Goal: Task Accomplishment & Management: Use online tool/utility

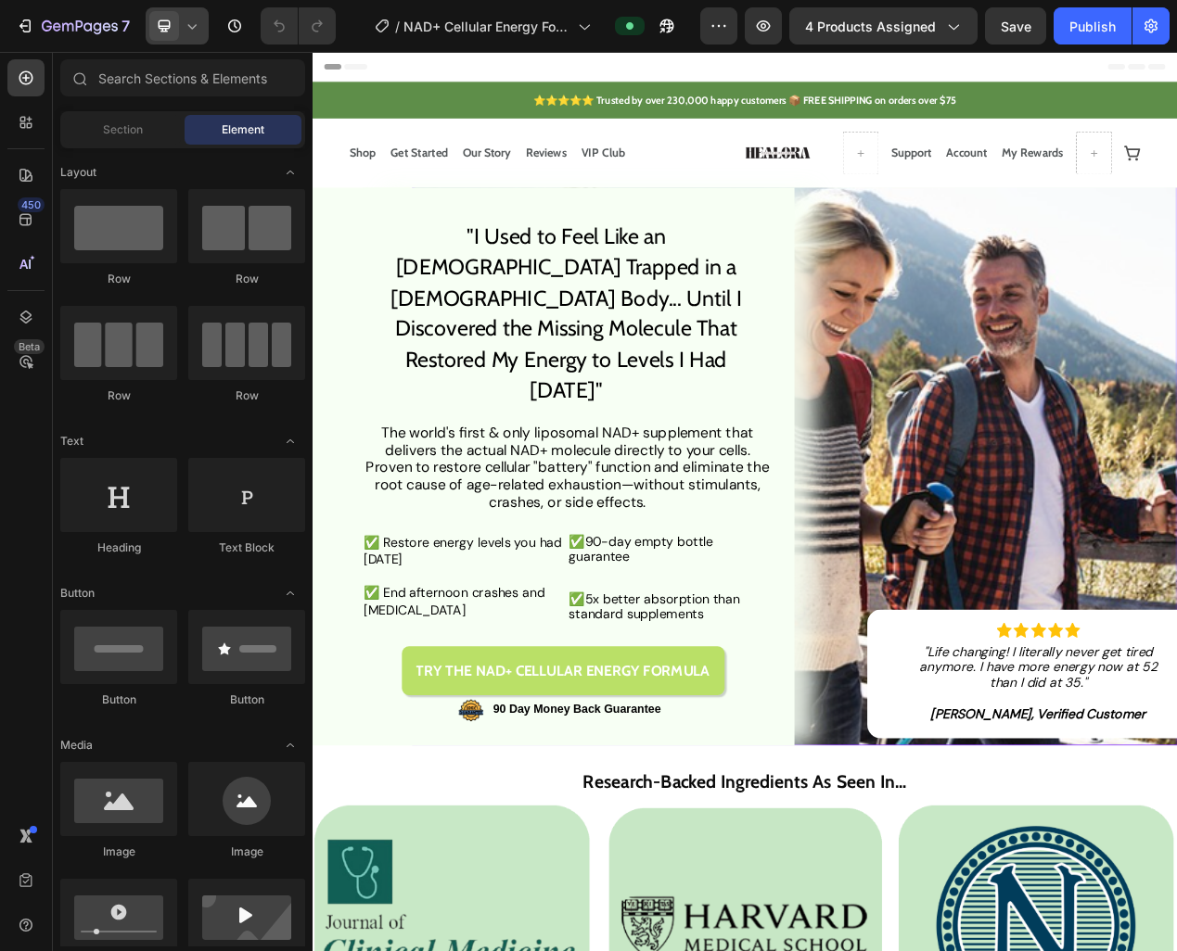
click at [185, 20] on icon at bounding box center [192, 26] width 19 height 19
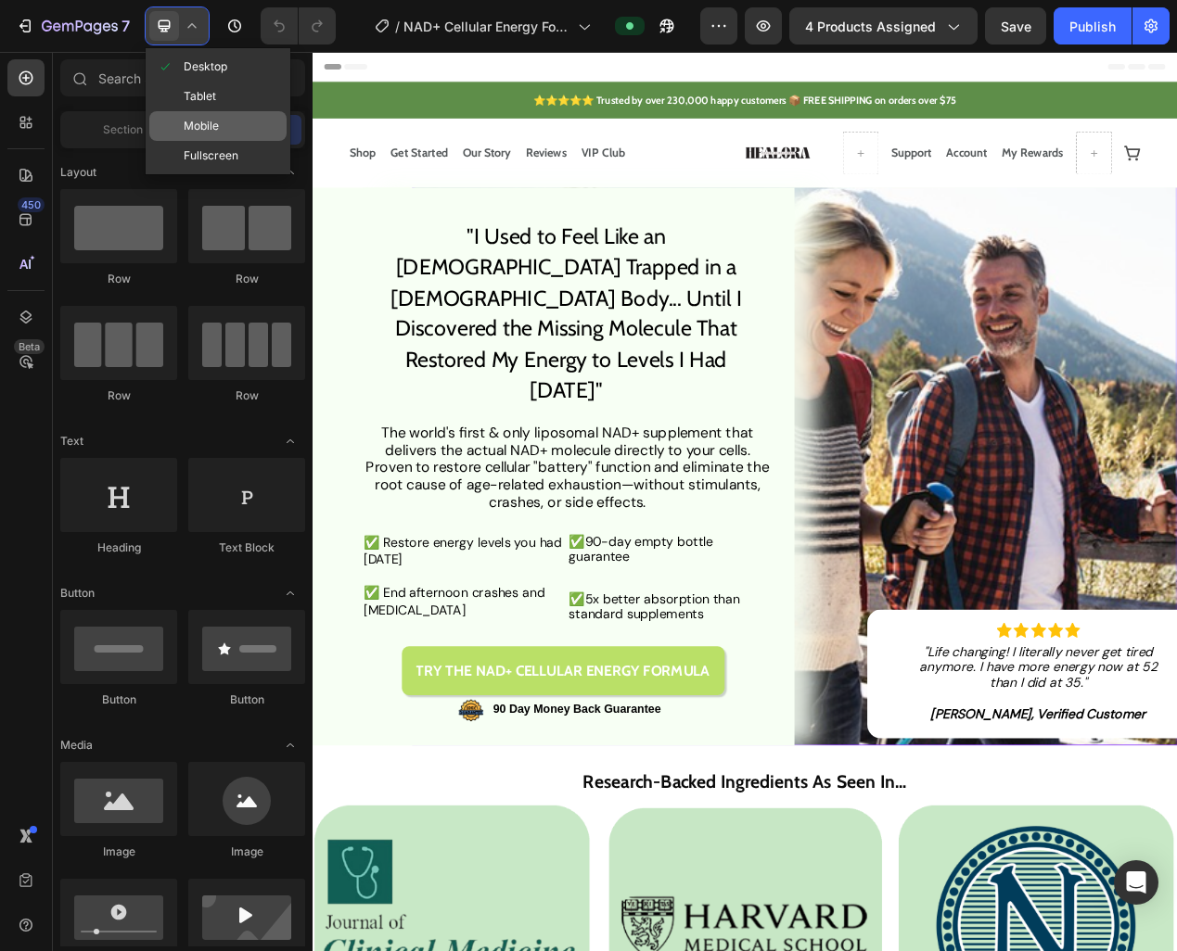
click at [211, 125] on span "Mobile" at bounding box center [201, 126] width 35 height 19
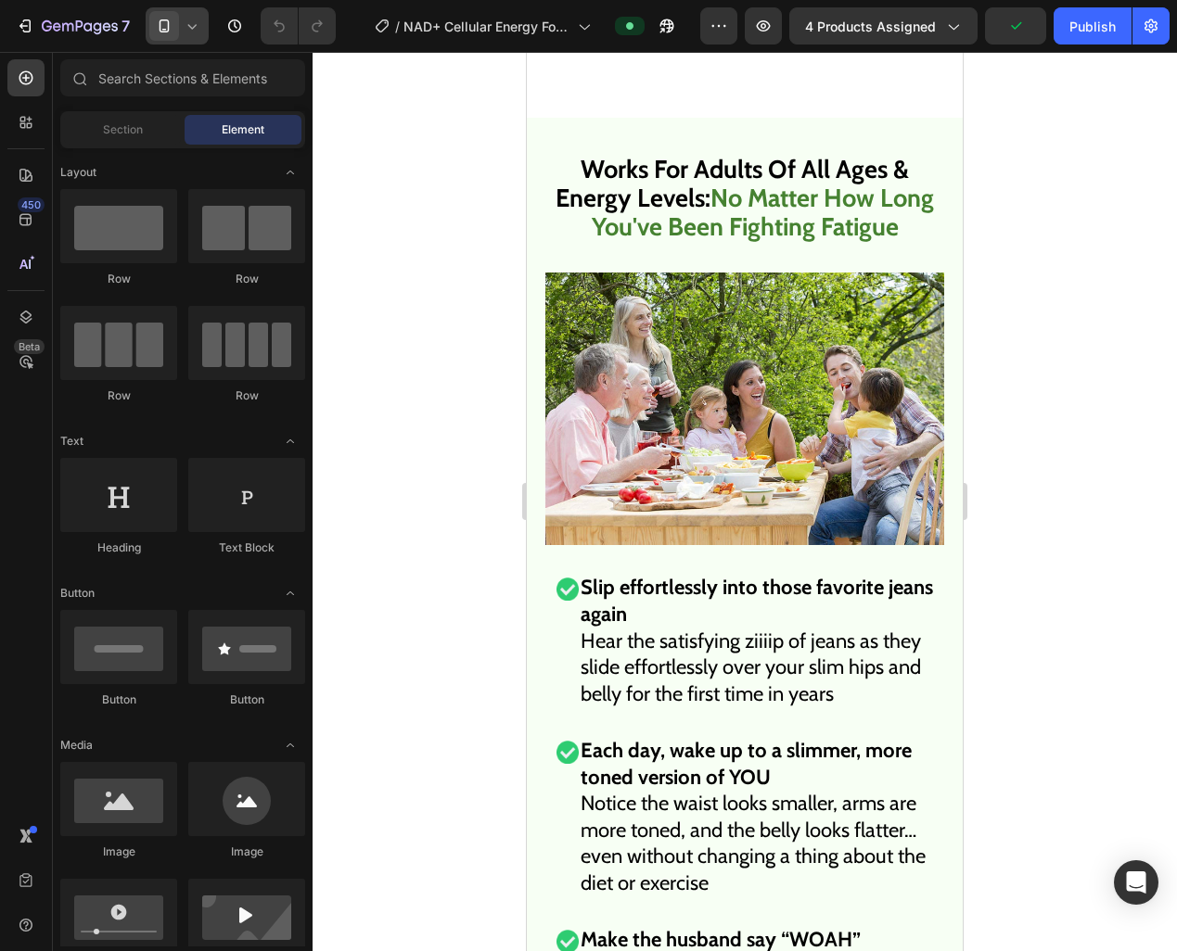
scroll to position [9568, 0]
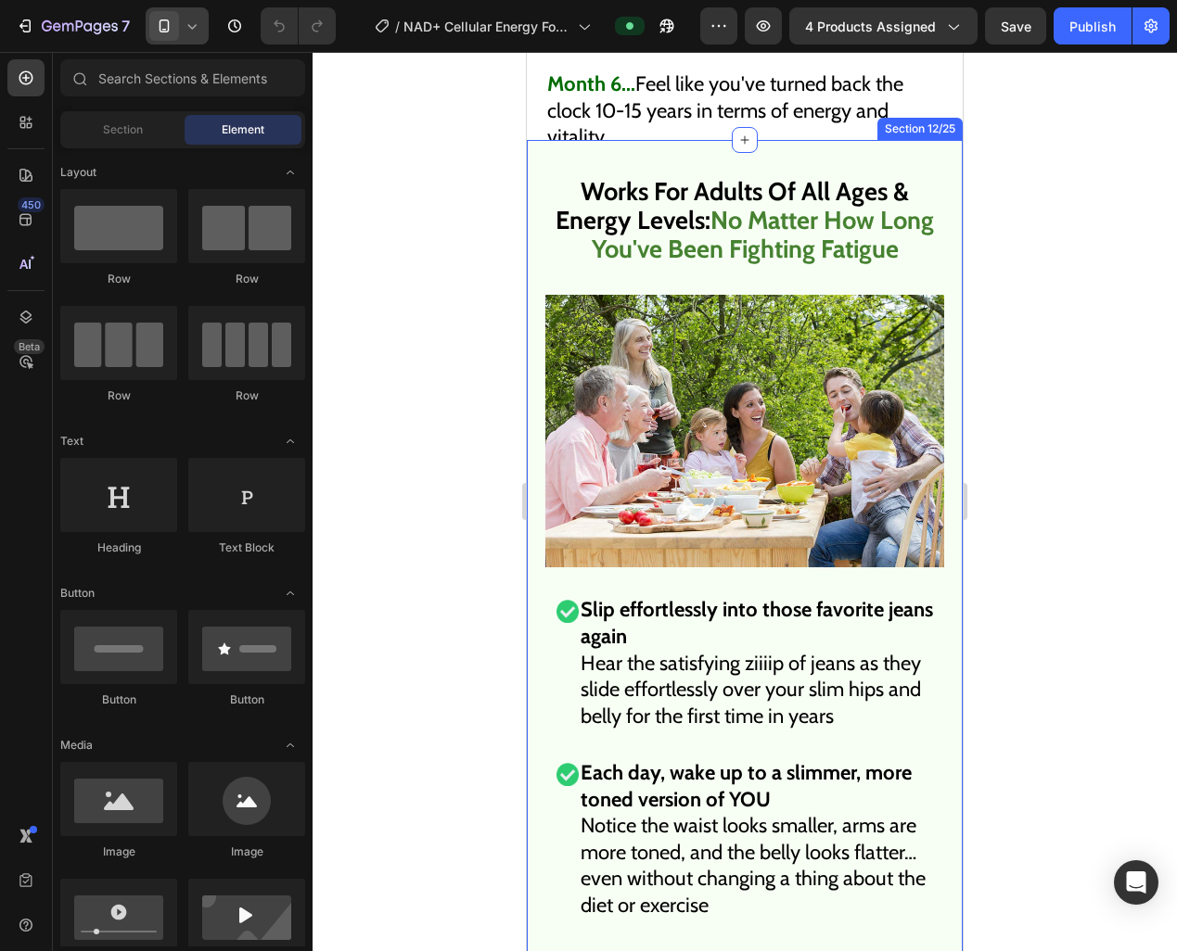
click at [605, 597] on strong "Slip effortlessly into those favorite jeans again" at bounding box center [756, 623] width 352 height 52
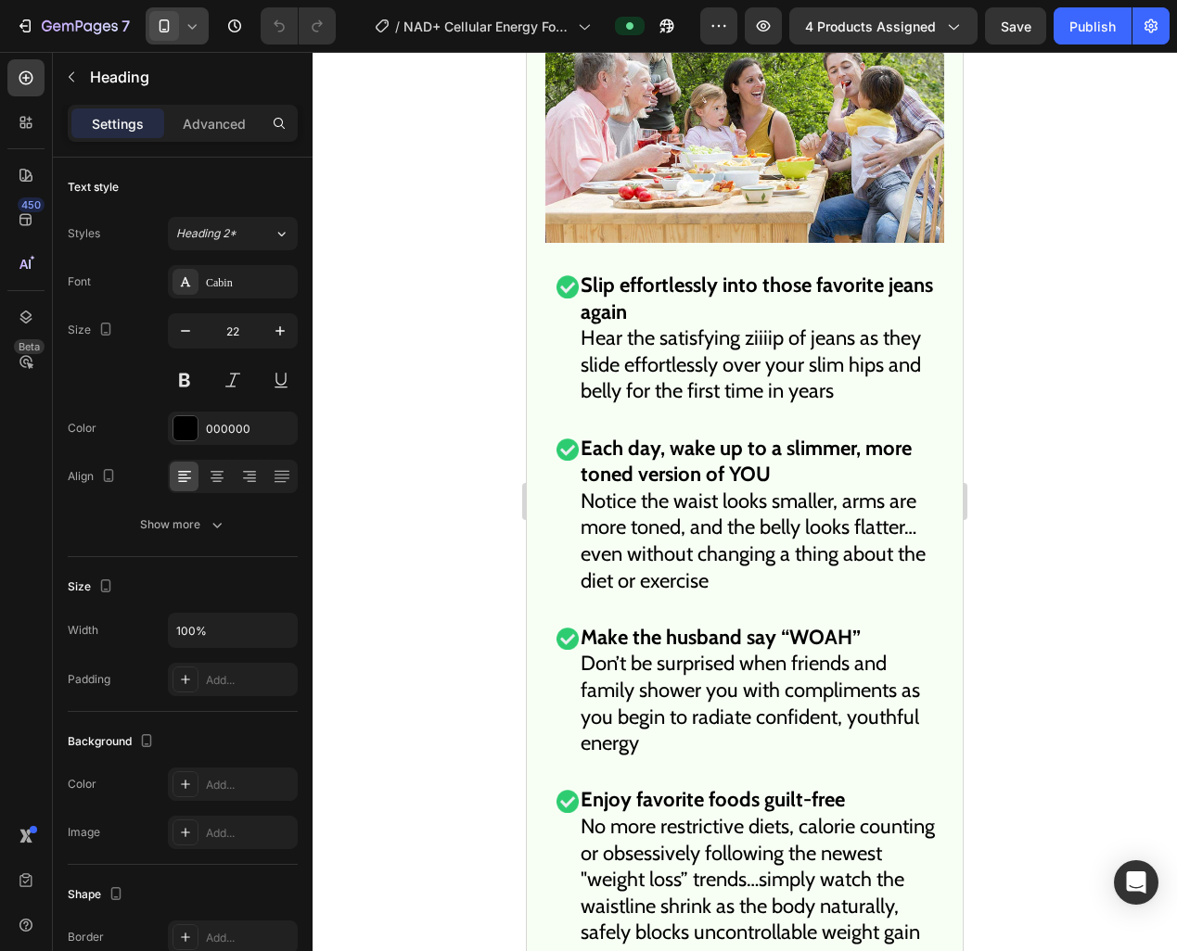
scroll to position [10235, 0]
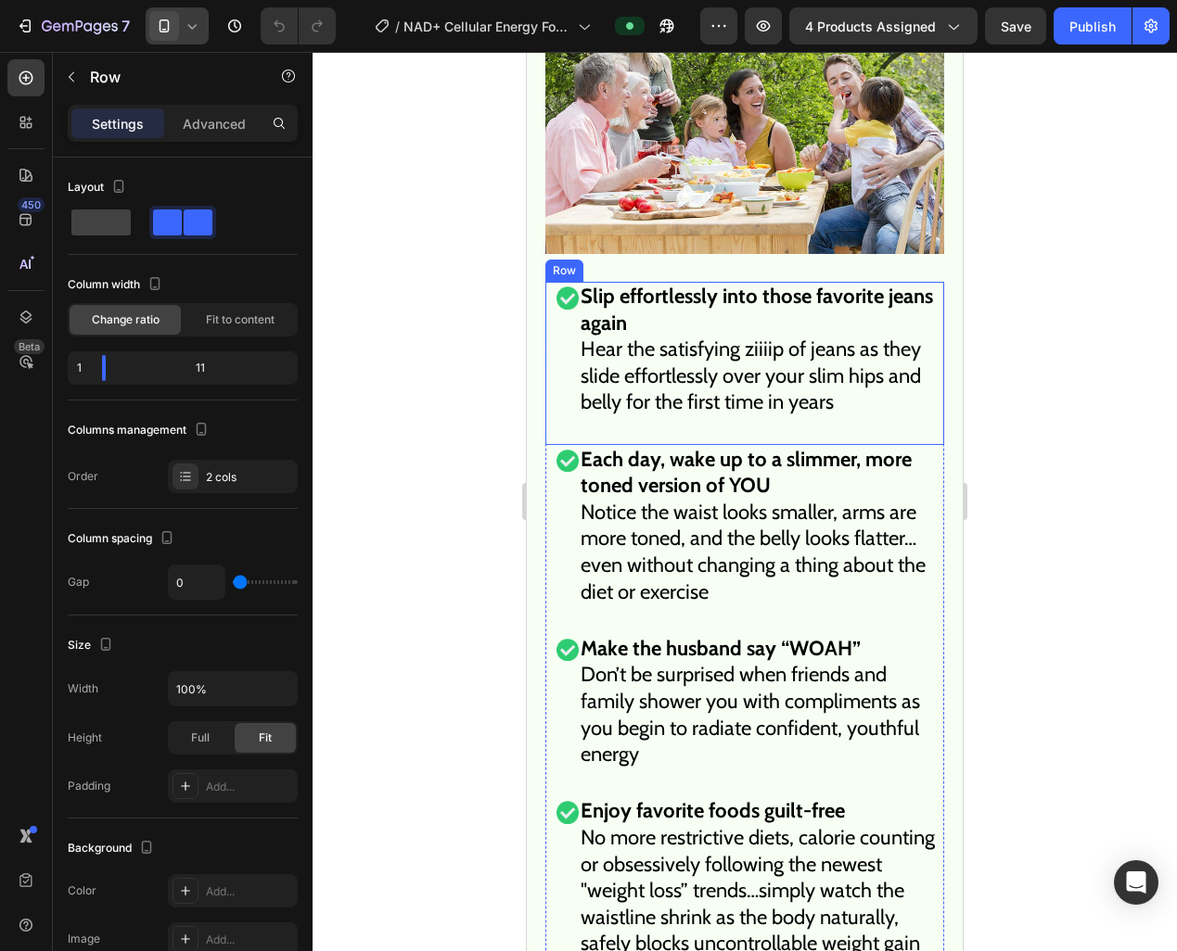
click at [557, 319] on div "Image" at bounding box center [561, 363] width 33 height 163
click at [594, 302] on strong "Slip effortlessly into those favorite jeans again" at bounding box center [756, 310] width 352 height 52
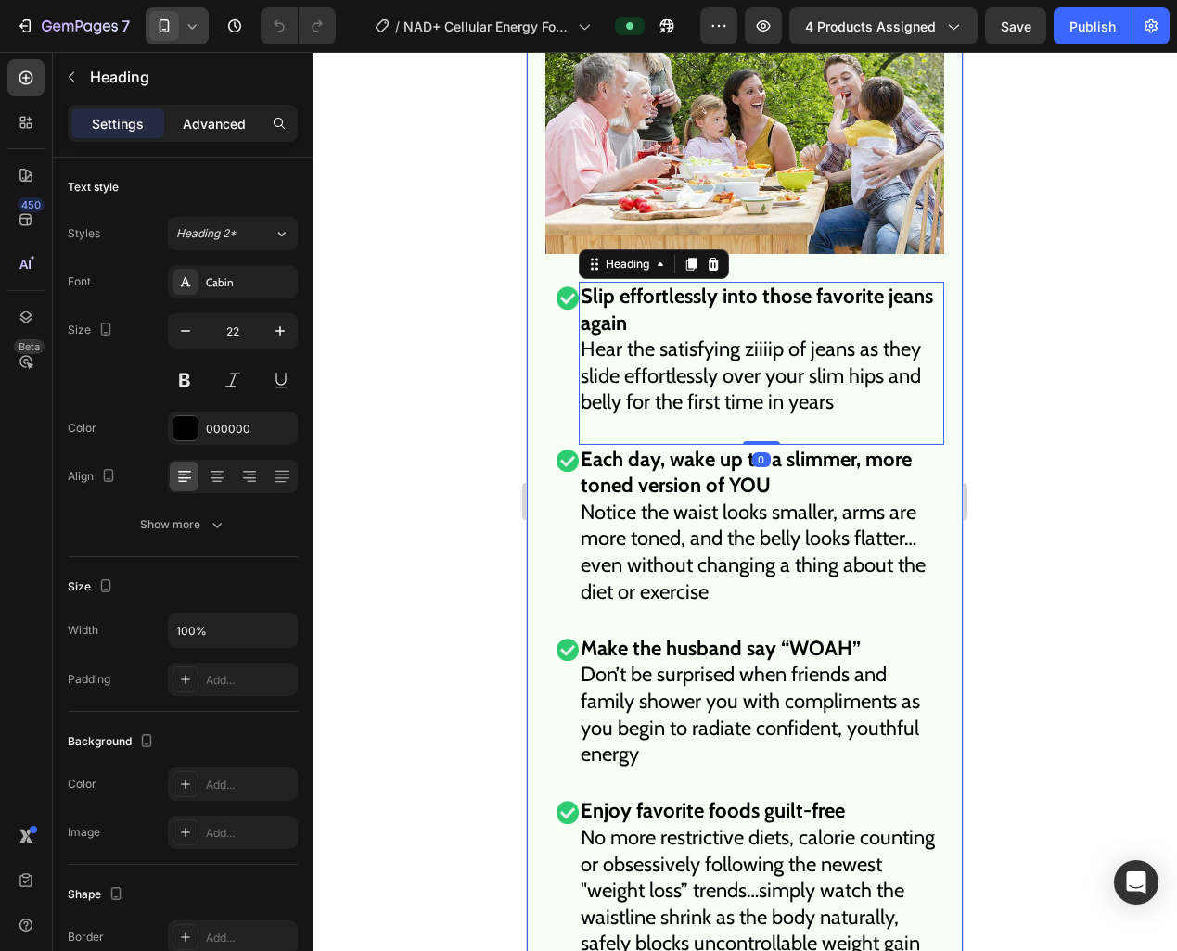
click at [201, 123] on p "Advanced" at bounding box center [214, 123] width 63 height 19
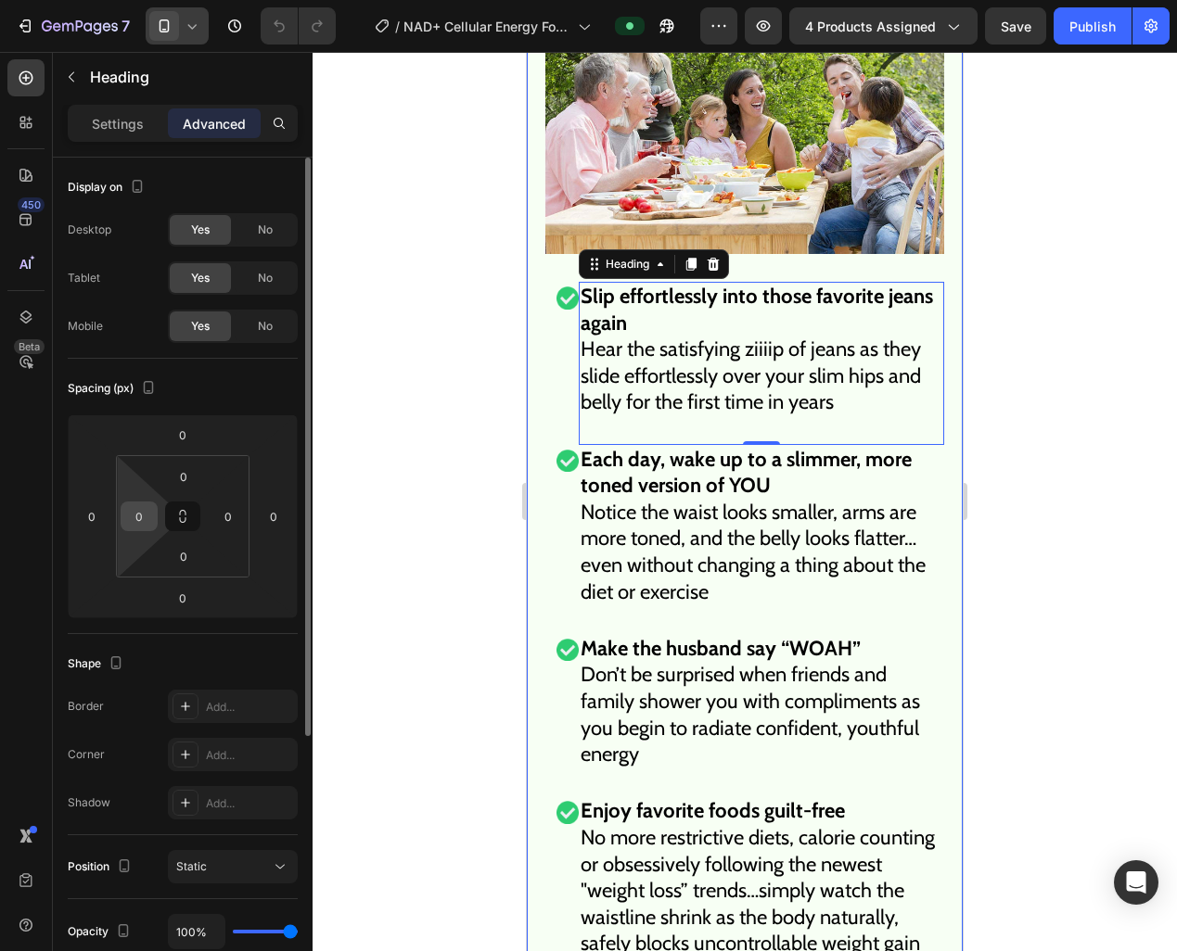
click at [135, 509] on input "0" at bounding box center [139, 517] width 28 height 28
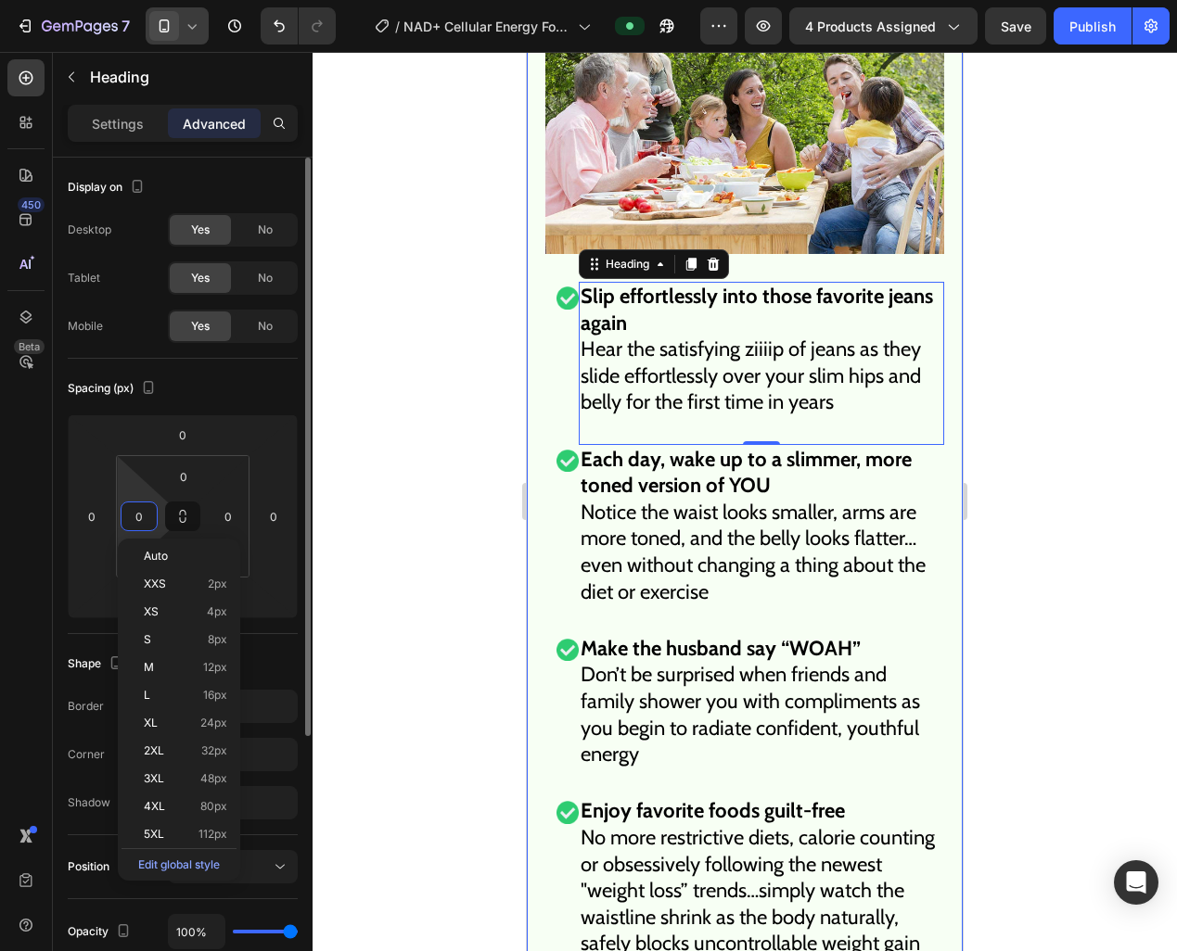
type input "5"
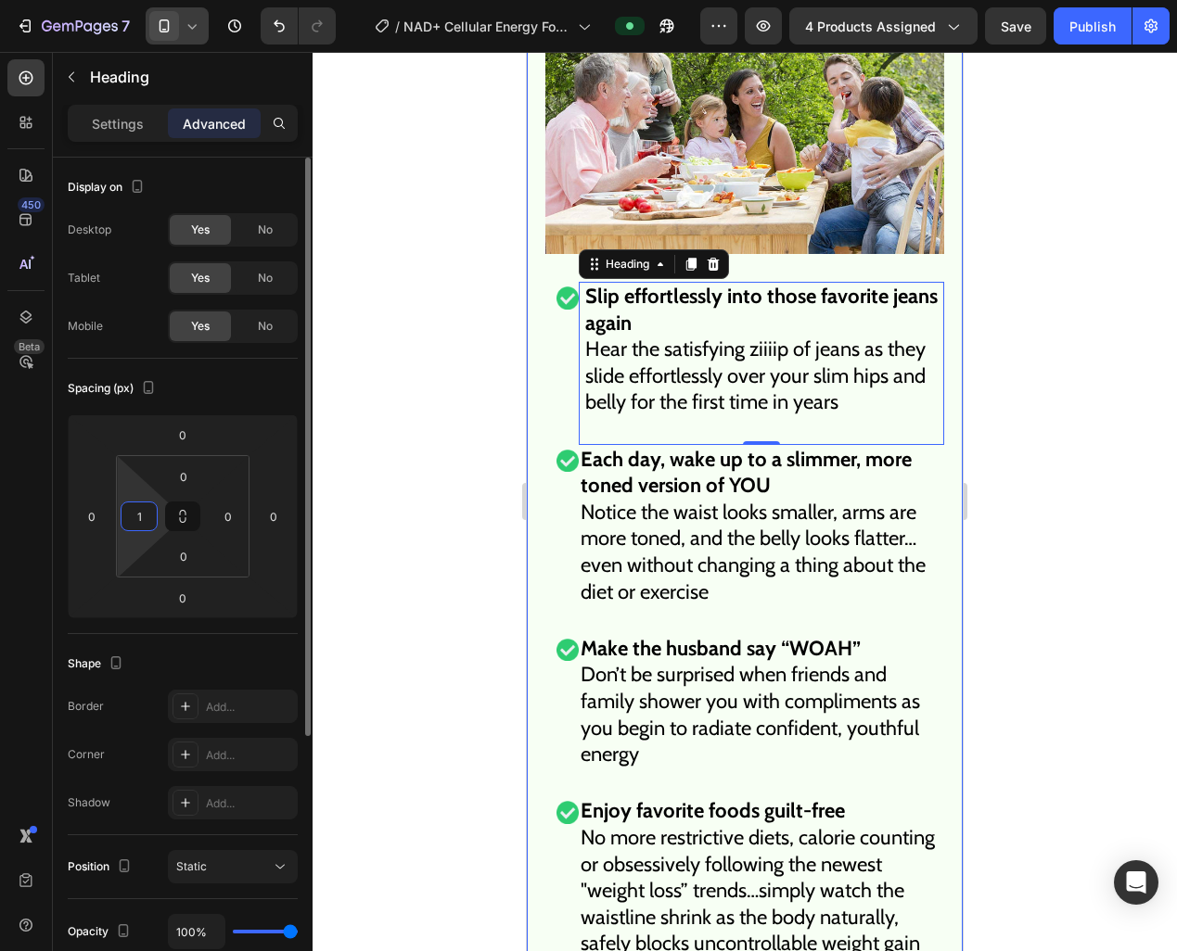
type input "10"
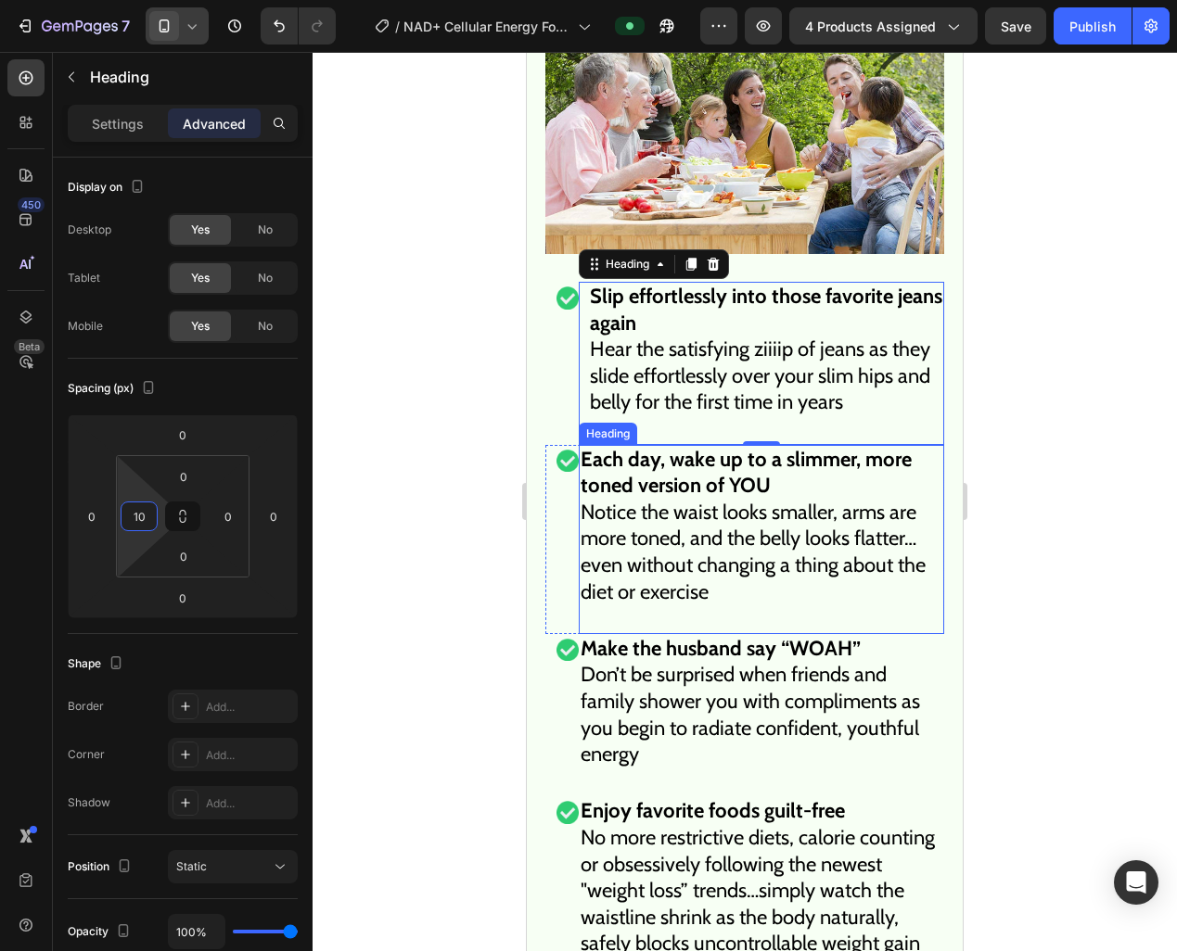
click at [640, 486] on strong "Each day, wake up to a slimmer, more toned version of YOU" at bounding box center [745, 473] width 331 height 52
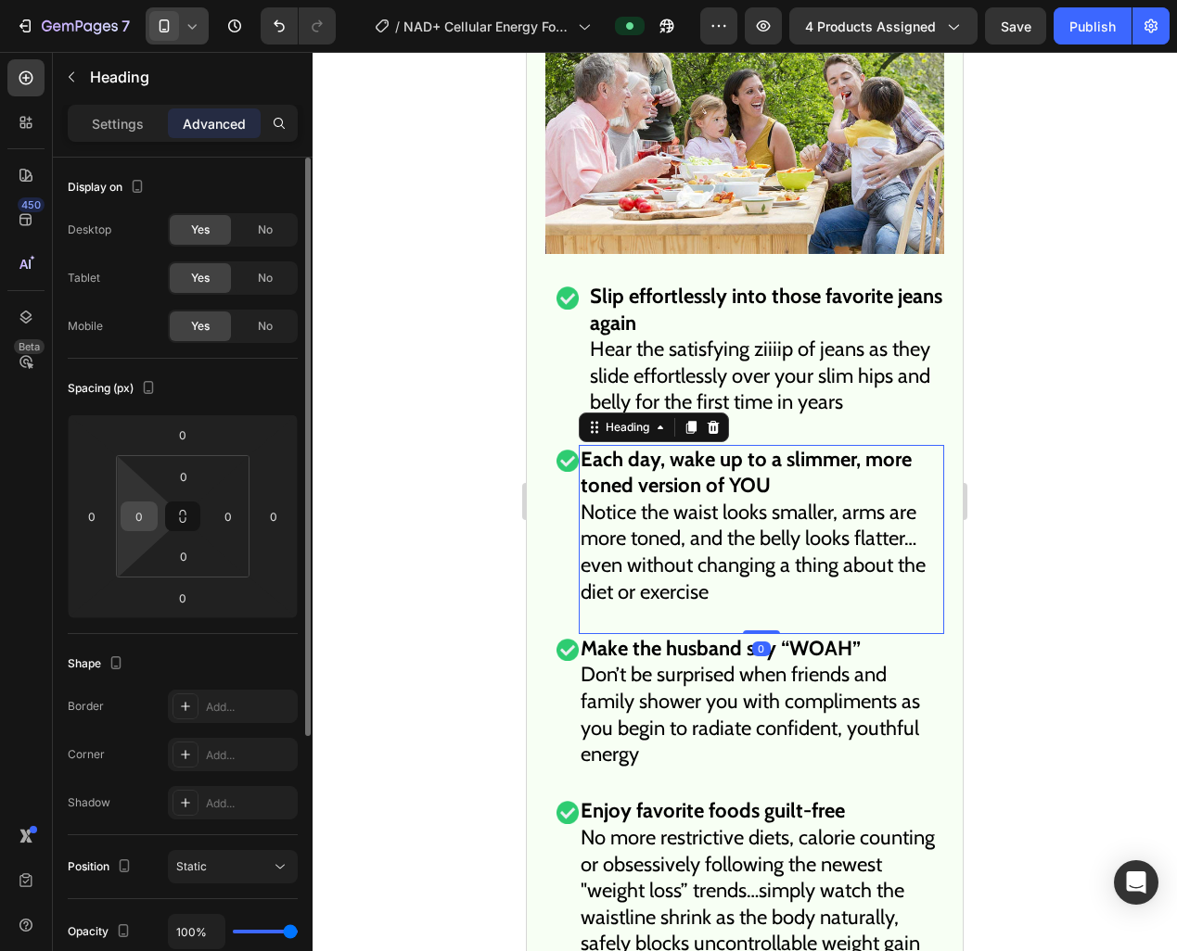
click at [156, 521] on div "0" at bounding box center [139, 517] width 37 height 30
click at [131, 518] on input "0" at bounding box center [139, 517] width 28 height 28
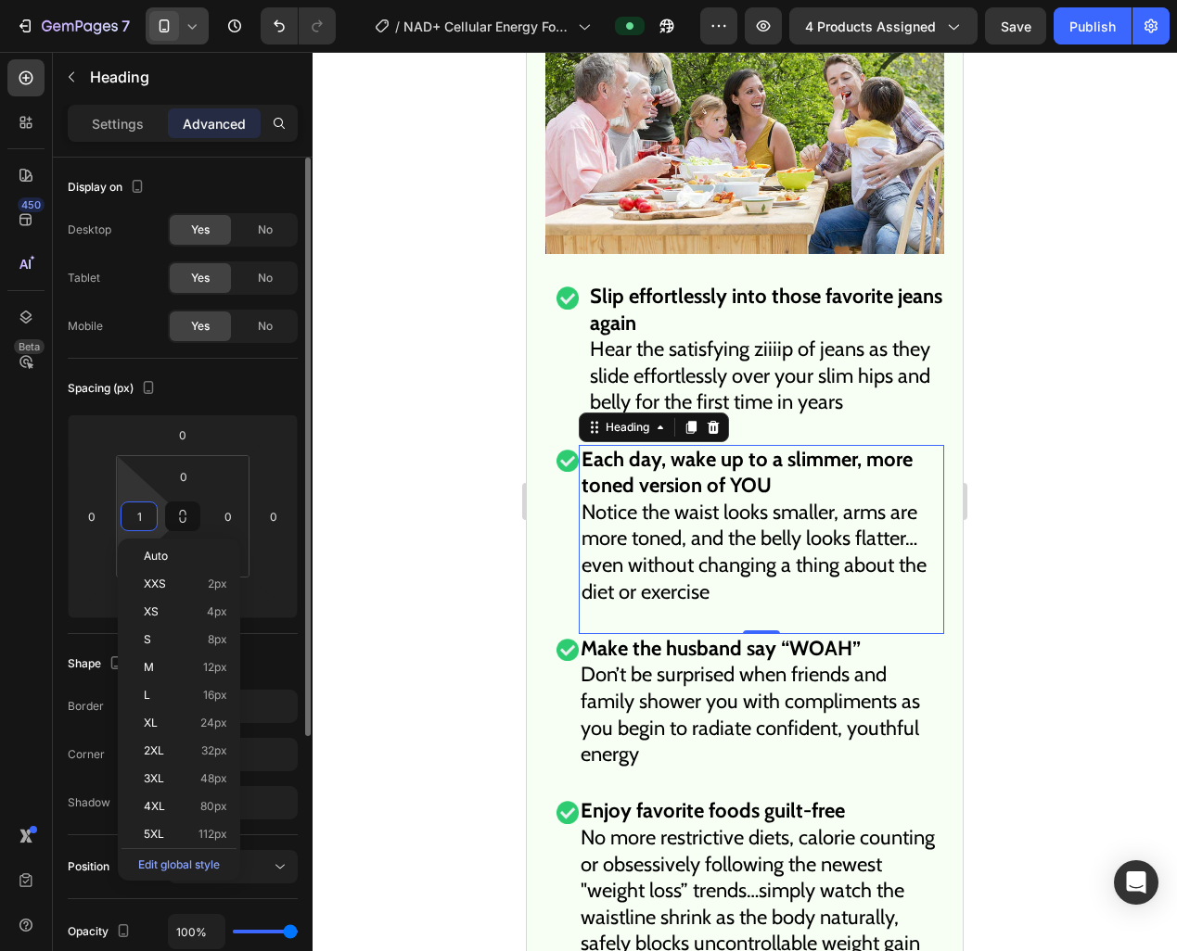
type input "10"
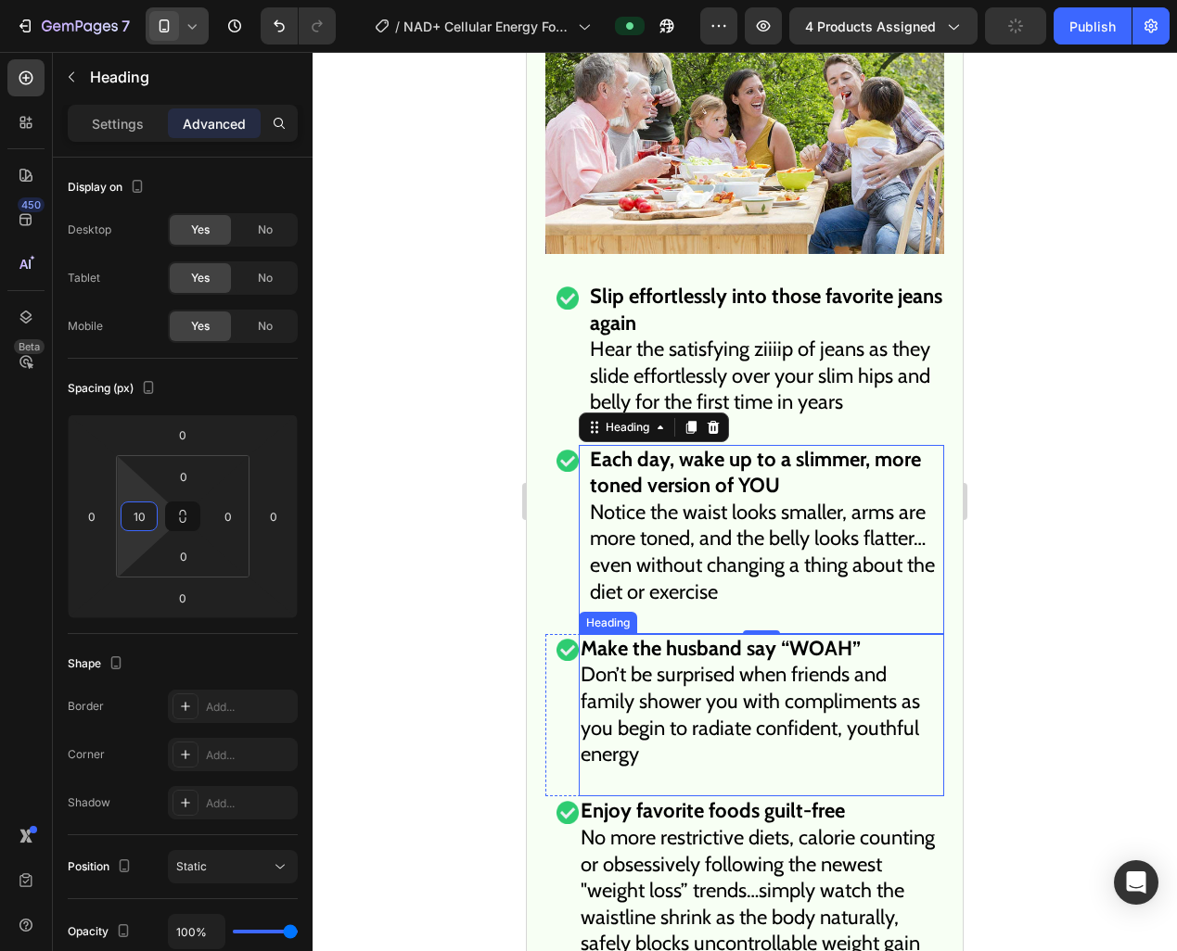
click at [630, 669] on h2 "Make the husband say “WOAH” Don’t be surprised when friends and family shower y…" at bounding box center [761, 715] width 365 height 163
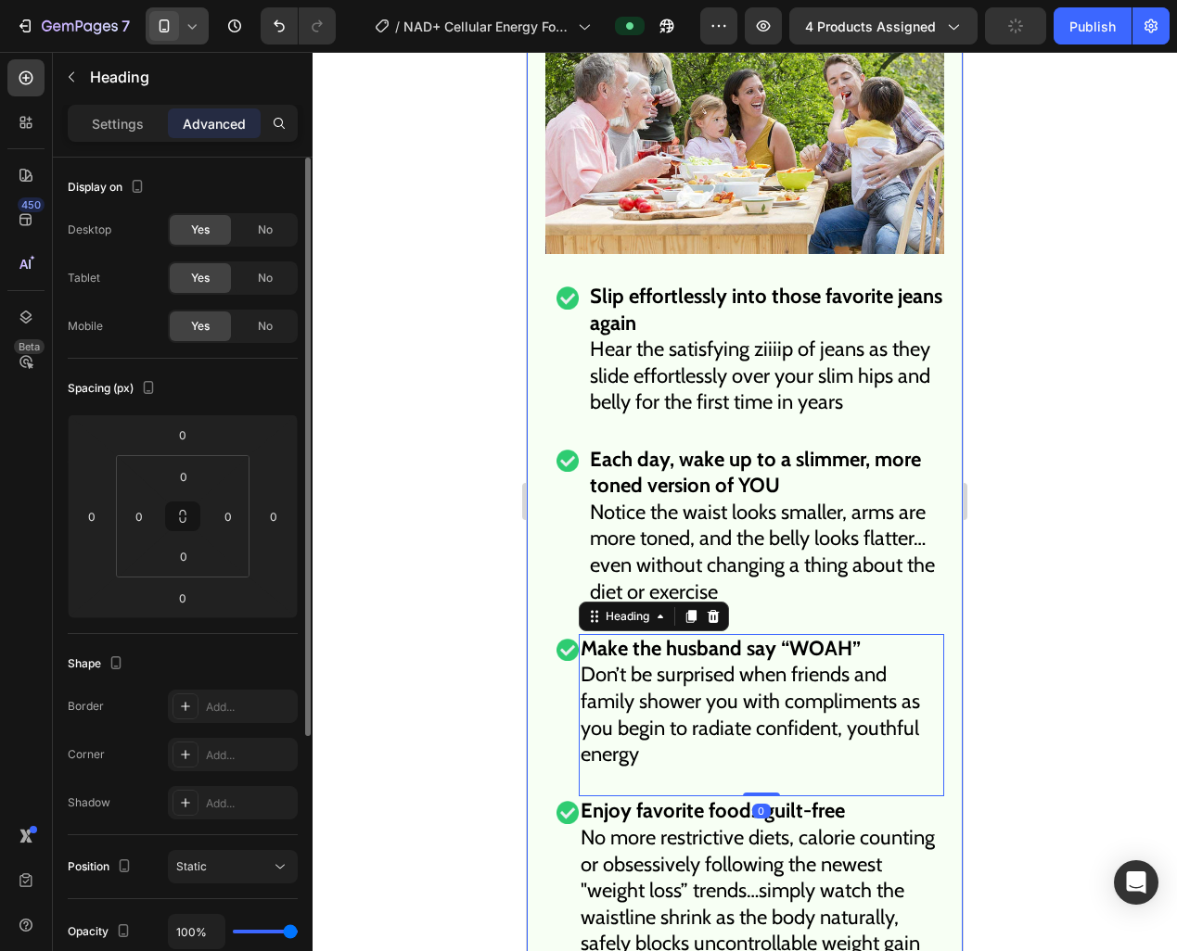
drag, startPoint x: 115, startPoint y: 514, endPoint x: 134, endPoint y: 514, distance: 18.5
click at [116, 513] on div "0 0 0 0" at bounding box center [183, 516] width 134 height 122
click at [134, 514] on input "0" at bounding box center [139, 517] width 28 height 28
type input "10"
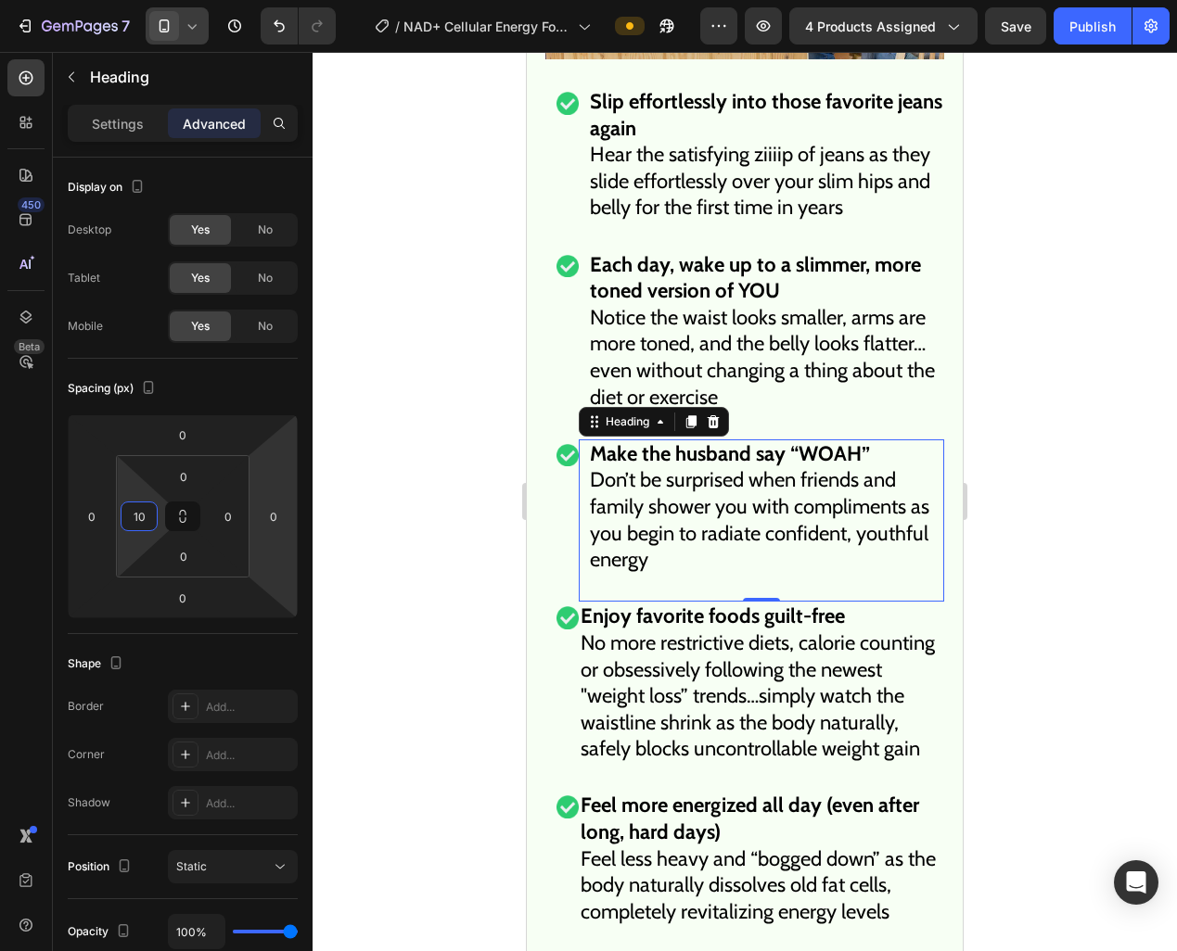
scroll to position [10458, 0]
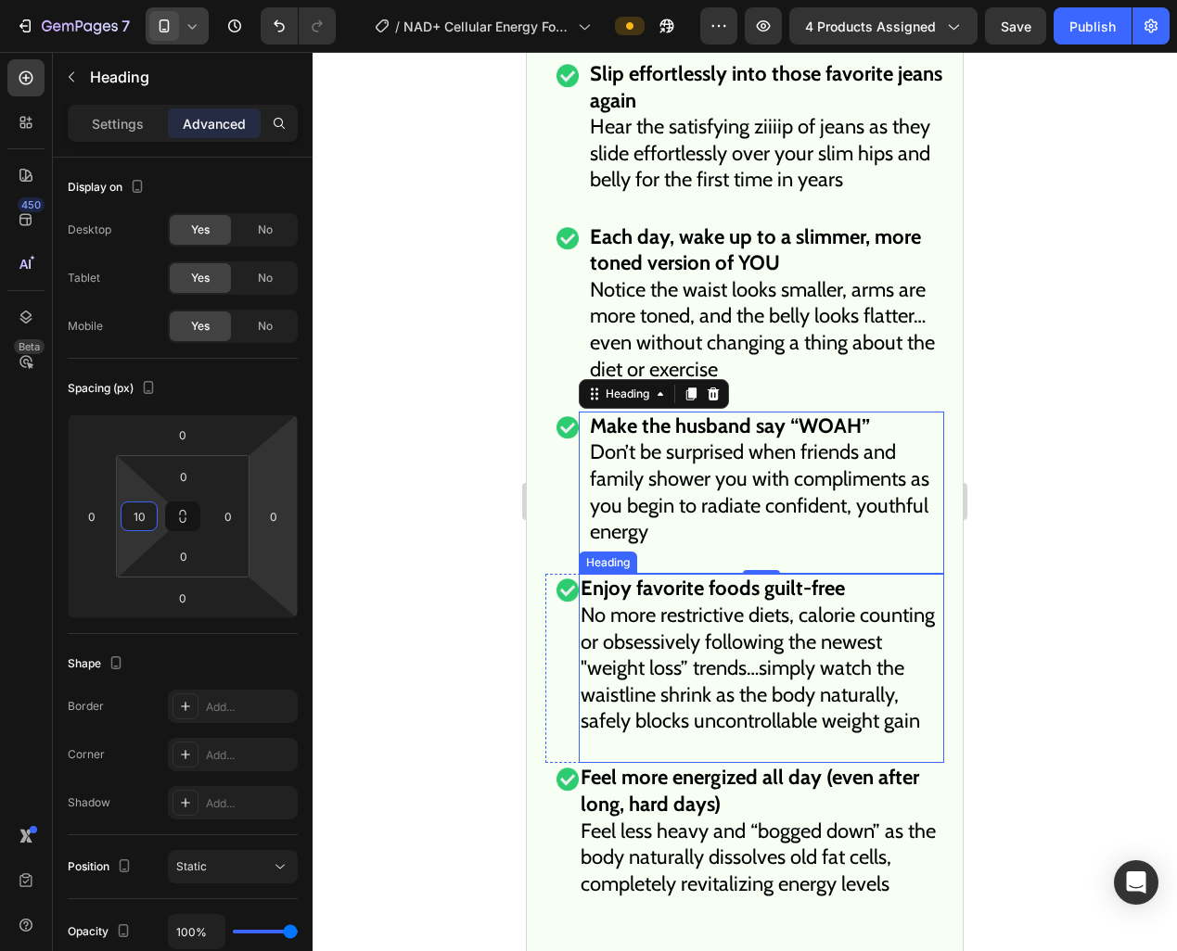
click at [647, 593] on h2 "Enjoy favorite foods guilt-free No more restrictive diets, calorie counting or …" at bounding box center [761, 668] width 365 height 189
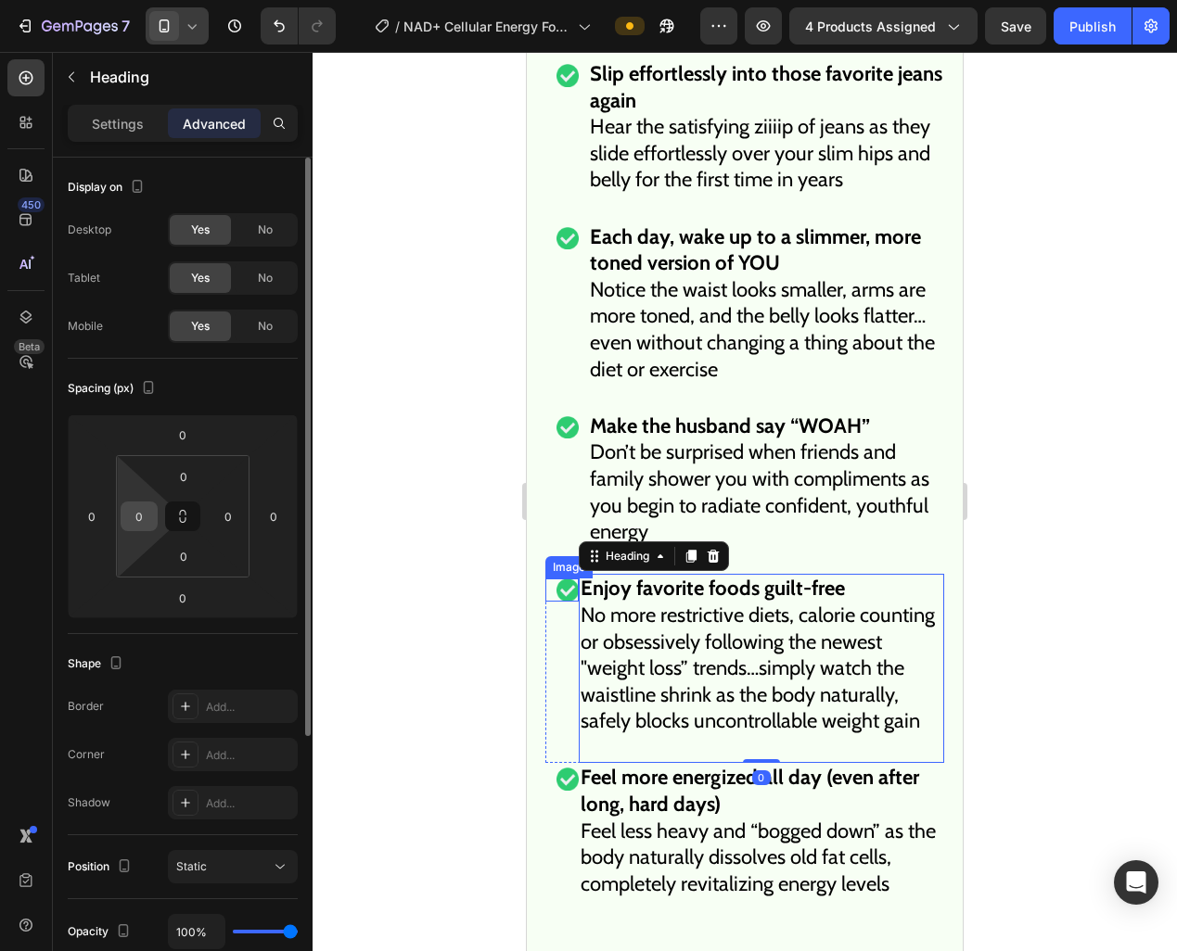
click at [132, 513] on input "0" at bounding box center [139, 517] width 28 height 28
type input "10"
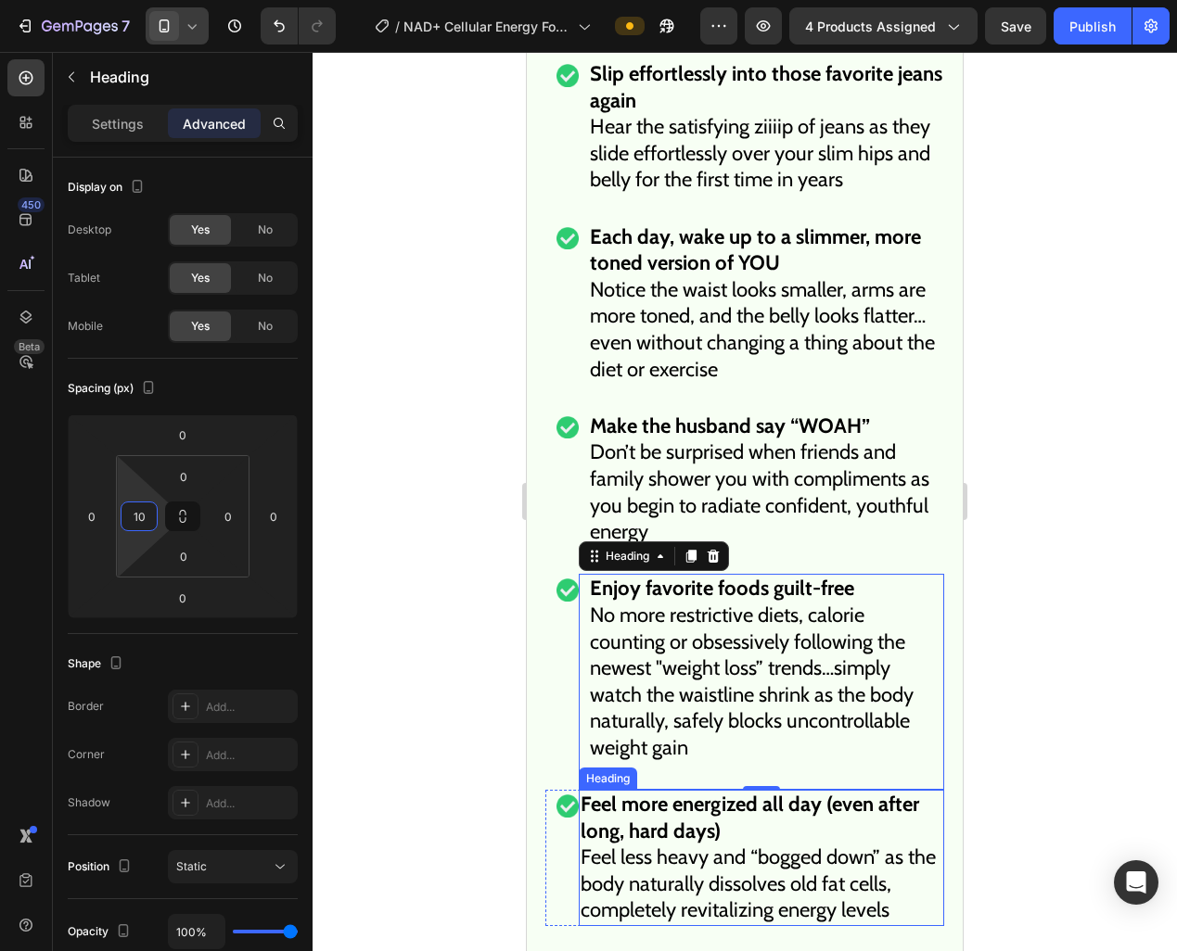
click at [655, 808] on h2 "Feel more energized all day (even after long, hard days) Feel less heavy and “b…" at bounding box center [761, 858] width 365 height 136
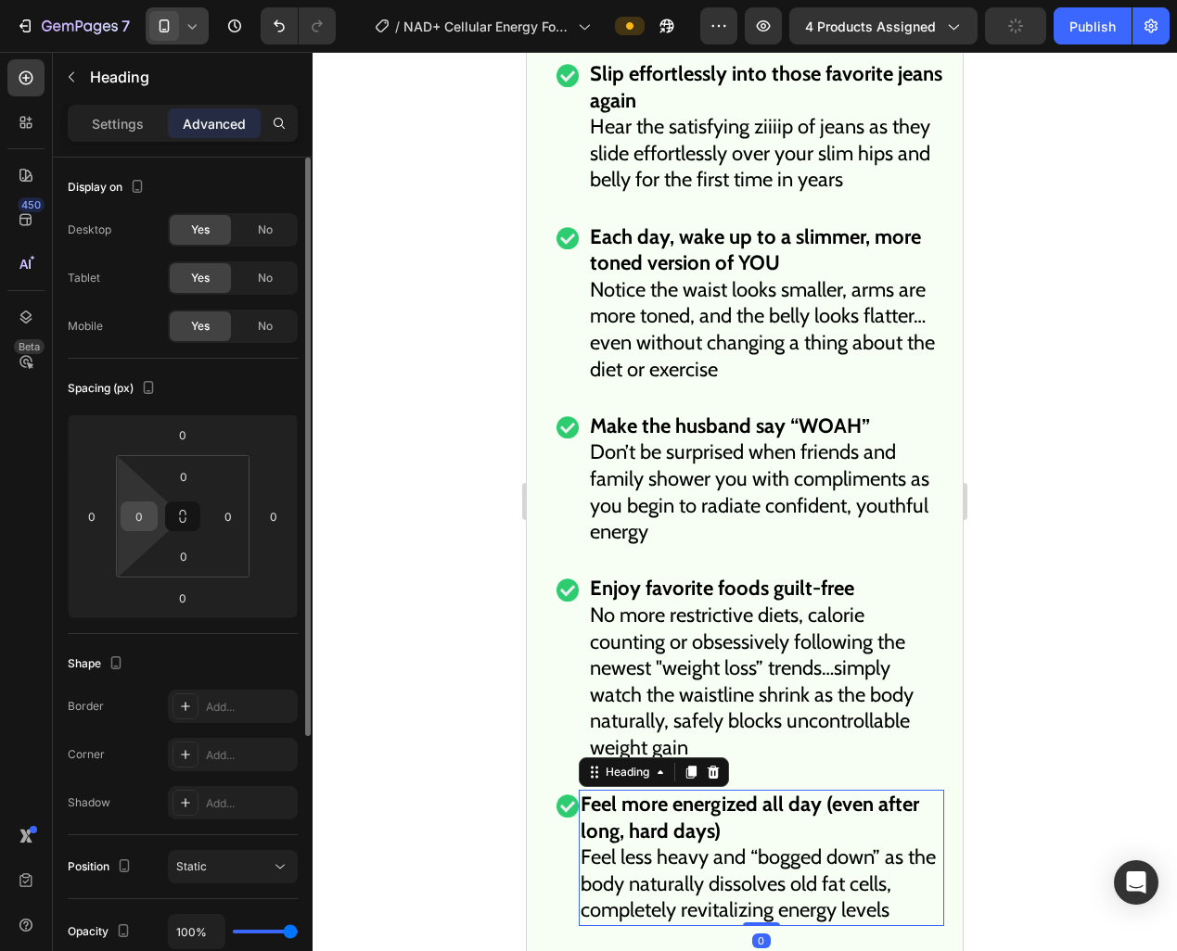
click at [138, 517] on input "0" at bounding box center [139, 517] width 28 height 28
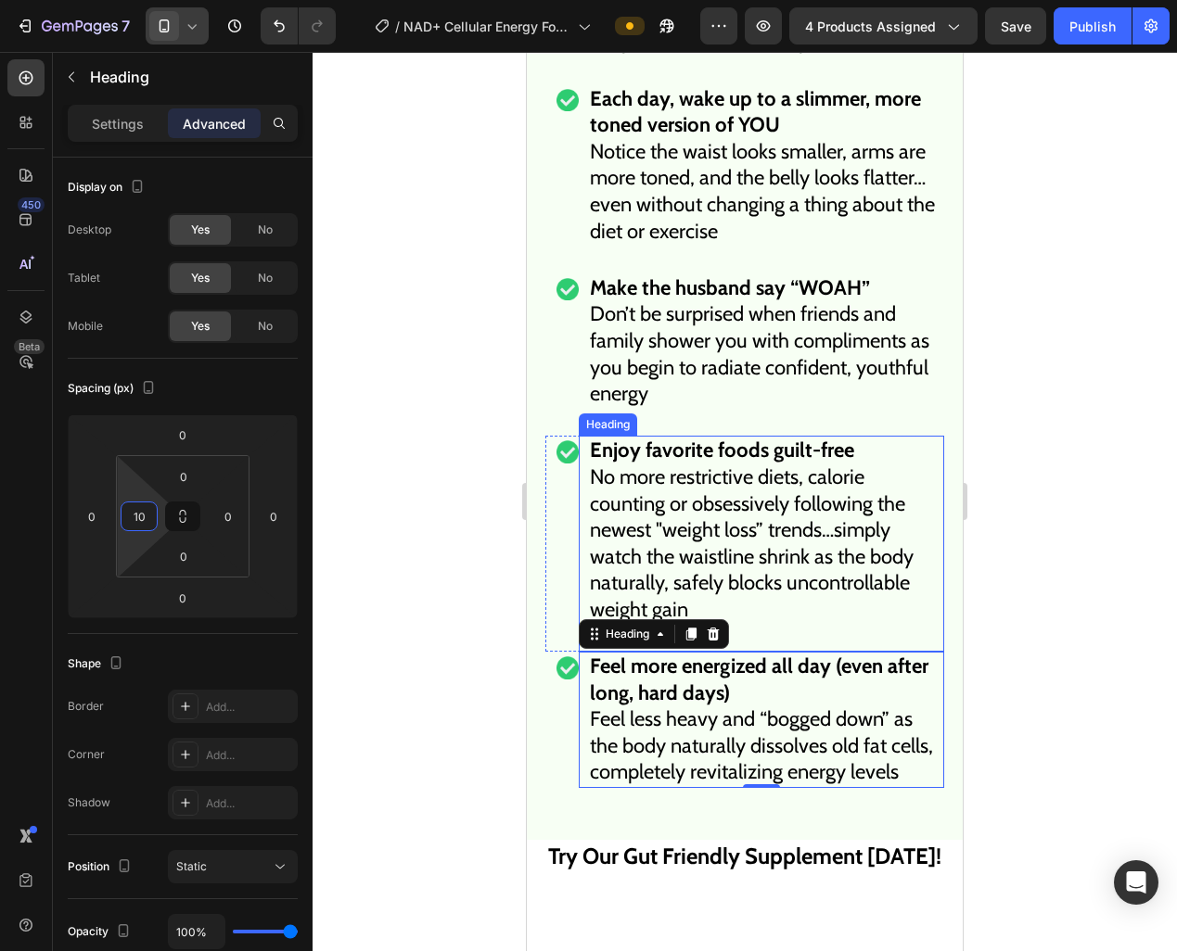
scroll to position [10680, 0]
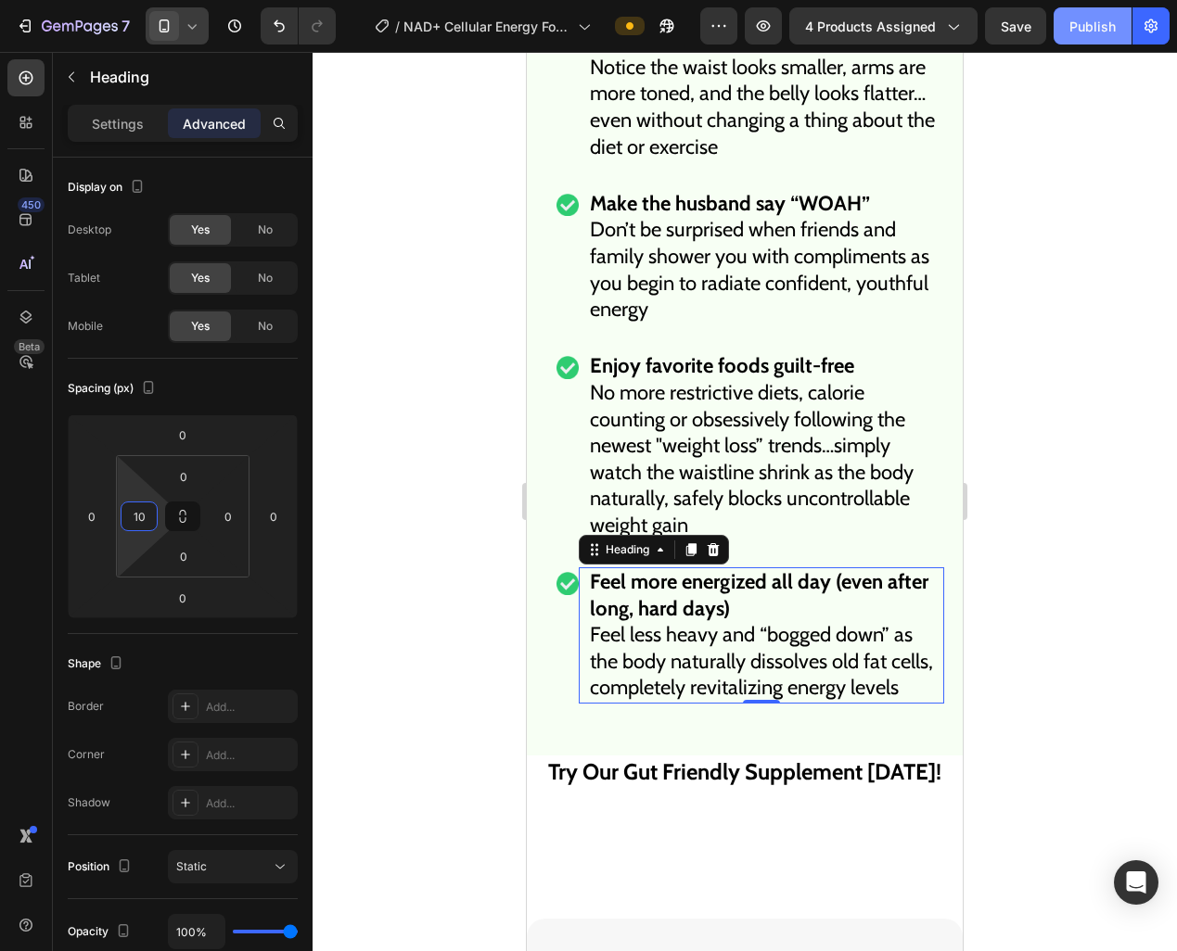
type input "10"
click at [1110, 27] on div "Publish" at bounding box center [1092, 26] width 46 height 19
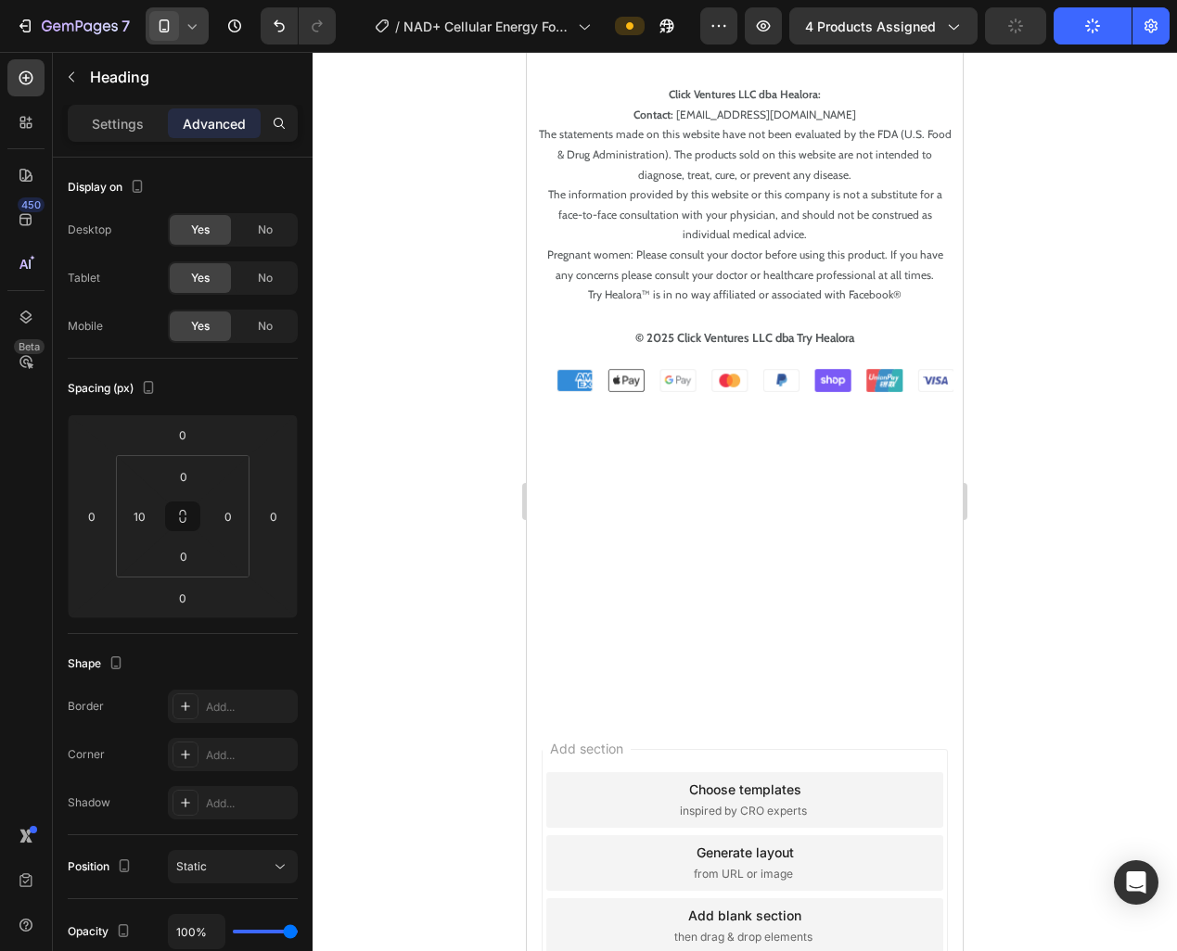
scroll to position [15464, 0]
